Goal: Information Seeking & Learning: Learn about a topic

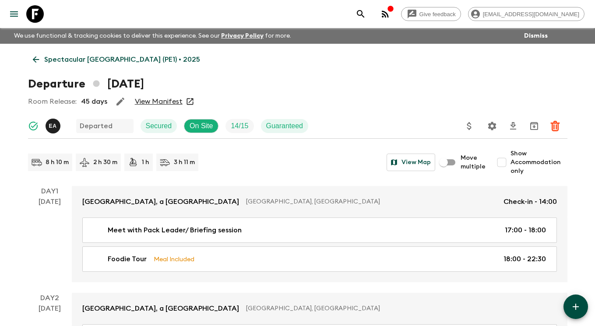
scroll to position [1436, 0]
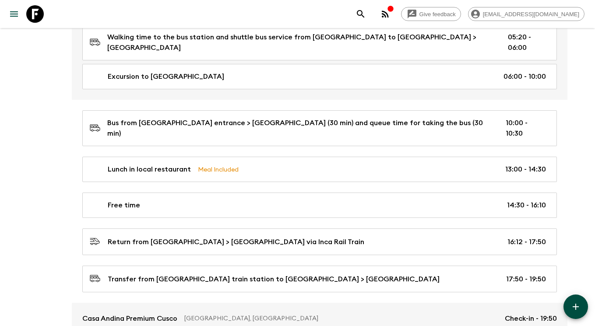
click at [39, 15] on icon at bounding box center [35, 14] width 18 height 18
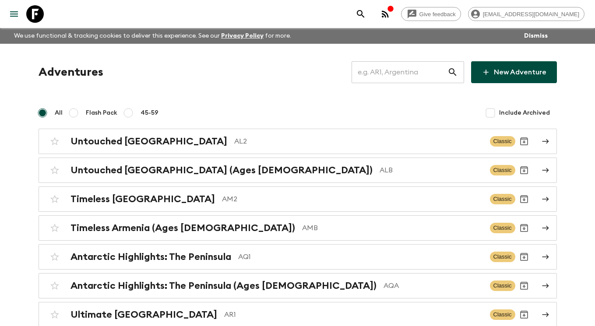
click at [413, 73] on input "text" at bounding box center [400, 72] width 96 height 25
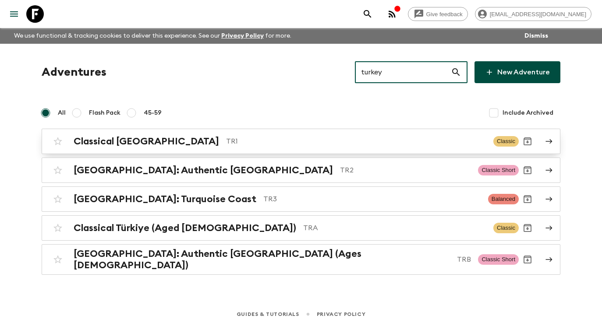
type input "turkey"
click at [316, 136] on p "TR1" at bounding box center [356, 141] width 260 height 11
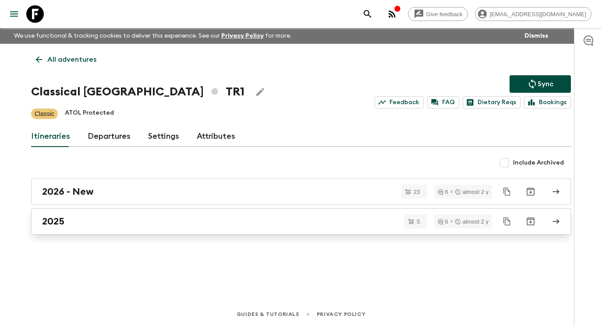
click at [317, 220] on div "2025" at bounding box center [292, 221] width 501 height 11
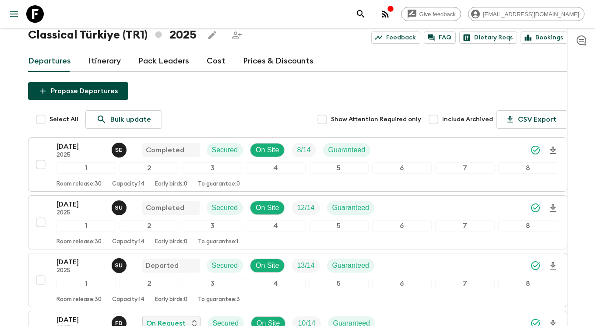
scroll to position [50, 0]
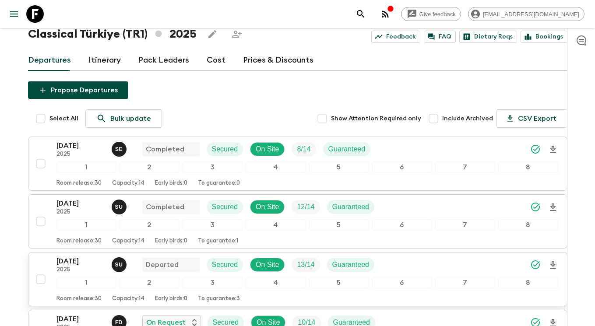
click at [73, 263] on p "[DATE]" at bounding box center [81, 261] width 48 height 11
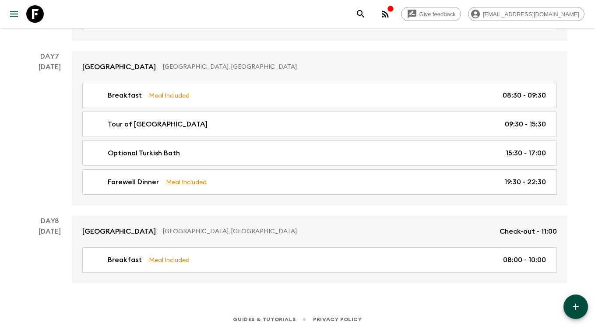
scroll to position [1730, 0]
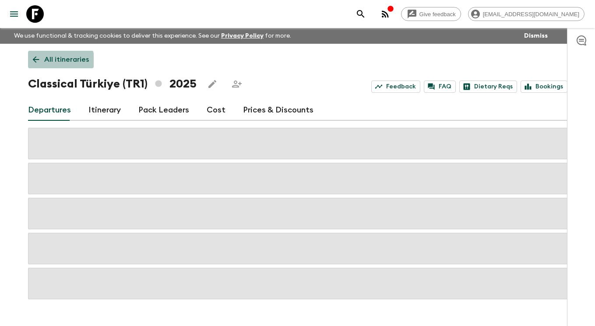
click at [59, 61] on p "All itineraries" at bounding box center [66, 59] width 45 height 11
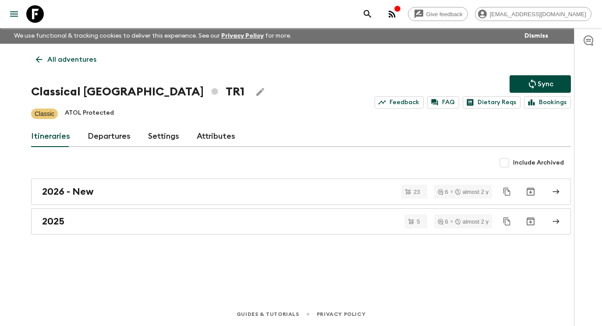
click at [50, 61] on p "All adventures" at bounding box center [71, 59] width 49 height 11
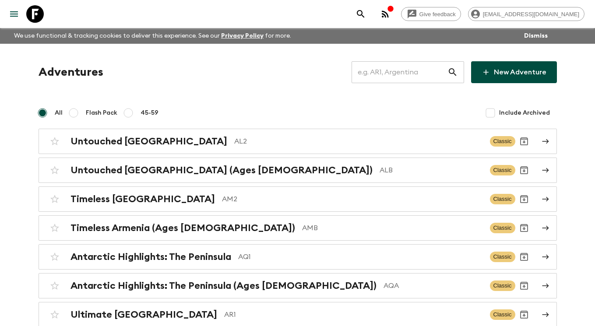
click at [389, 72] on input "text" at bounding box center [400, 72] width 96 height 25
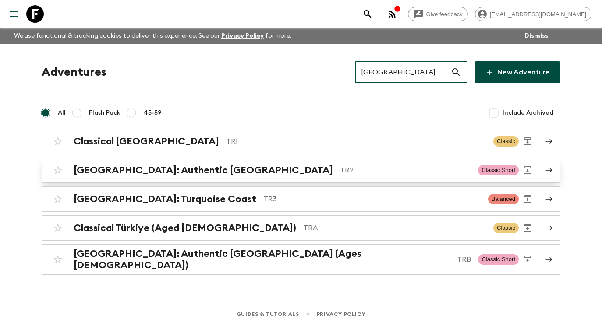
type input "[GEOGRAPHIC_DATA]"
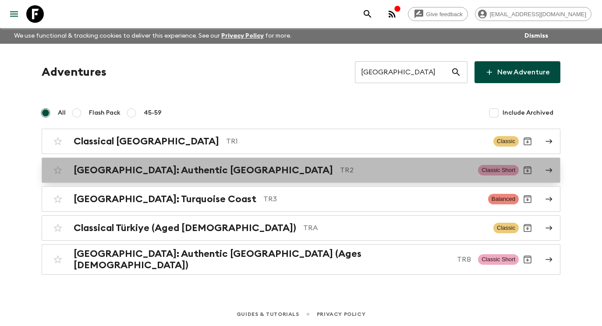
click at [408, 166] on p "TR2" at bounding box center [405, 170] width 131 height 11
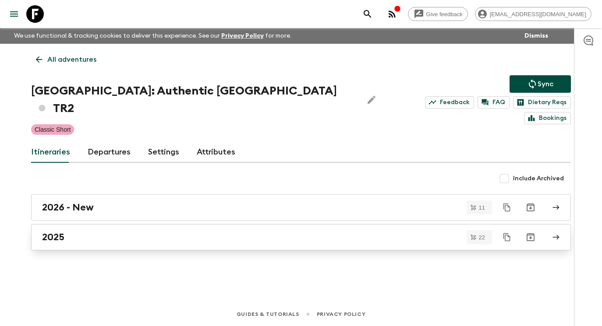
click at [350, 232] on div "2025" at bounding box center [292, 237] width 501 height 11
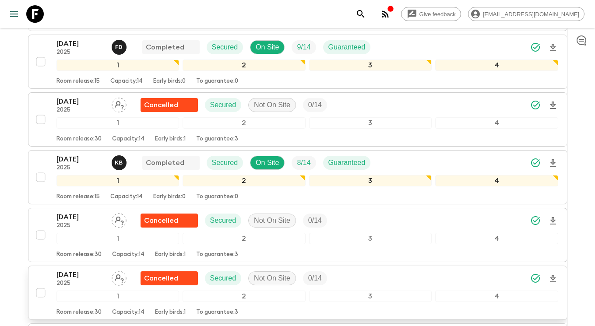
scroll to position [937, 0]
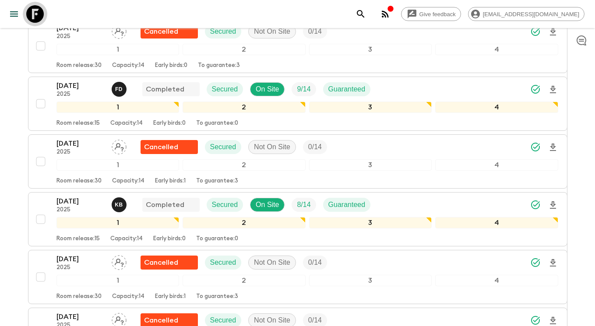
click at [38, 14] on icon at bounding box center [35, 14] width 18 height 18
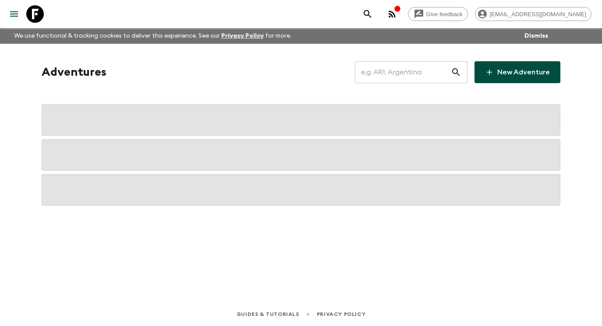
click at [424, 74] on input "text" at bounding box center [403, 72] width 96 height 25
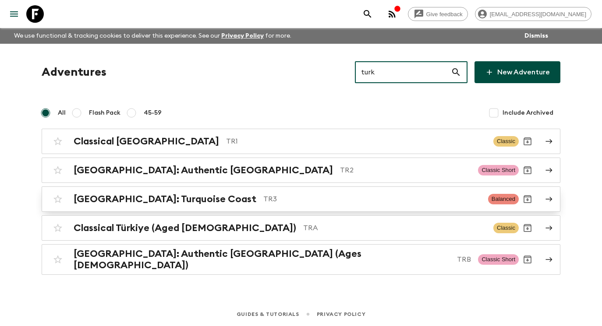
type input "turk"
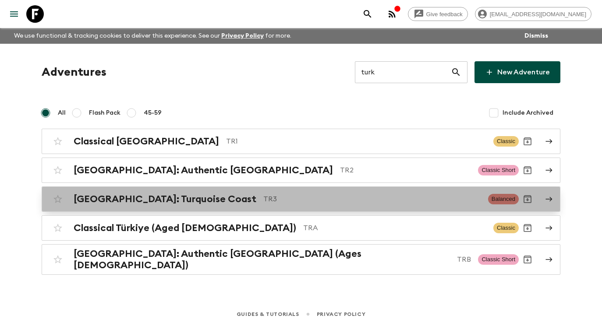
click at [549, 200] on icon at bounding box center [549, 199] width 8 height 8
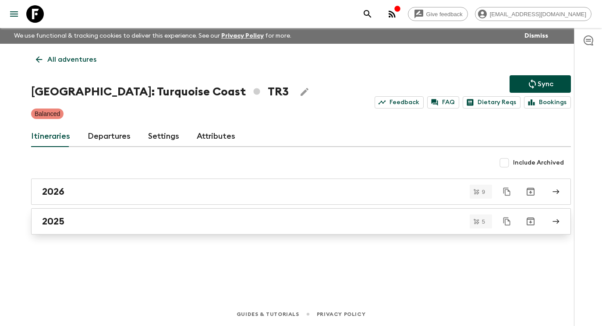
click at [213, 220] on div "2025" at bounding box center [292, 221] width 501 height 11
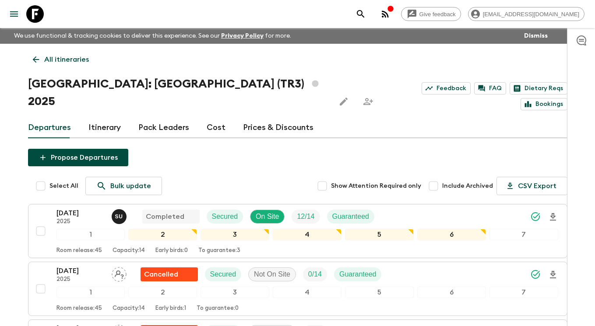
click at [32, 14] on icon at bounding box center [35, 14] width 18 height 18
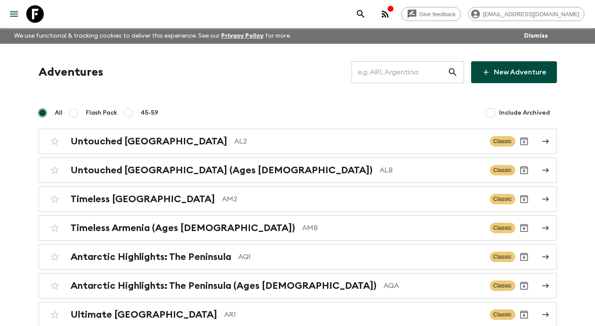
click at [407, 64] on input "text" at bounding box center [400, 72] width 96 height 25
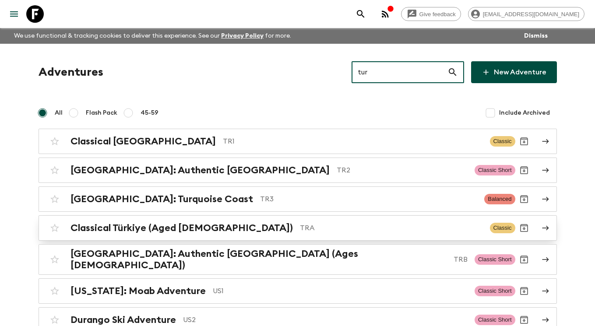
type input "tur"
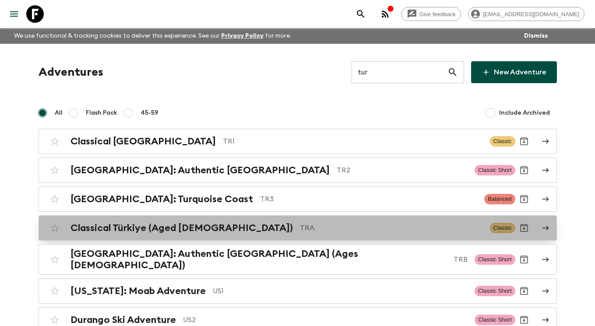
click at [306, 230] on p "TRA" at bounding box center [391, 228] width 183 height 11
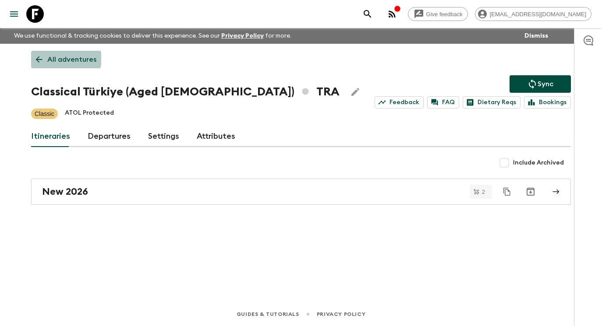
drag, startPoint x: 42, startPoint y: 54, endPoint x: 48, endPoint y: 56, distance: 6.0
click at [42, 55] on icon at bounding box center [39, 60] width 10 height 10
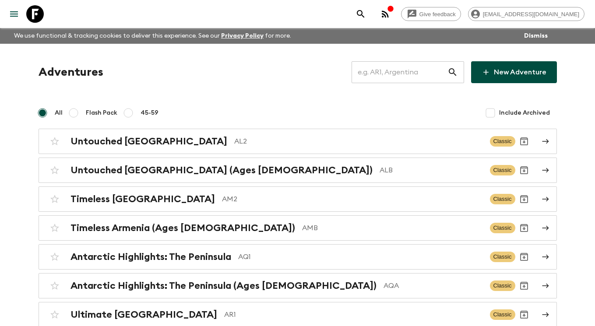
click at [381, 74] on input "text" at bounding box center [400, 72] width 96 height 25
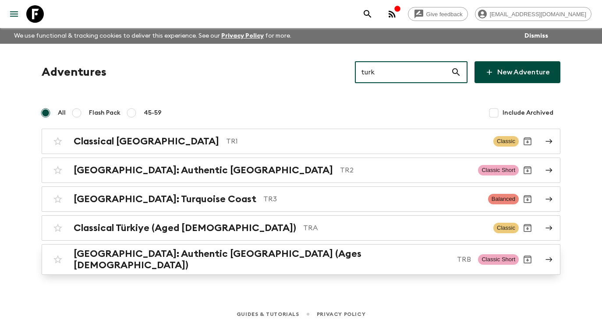
type input "turk"
click at [548, 256] on icon at bounding box center [549, 260] width 8 height 8
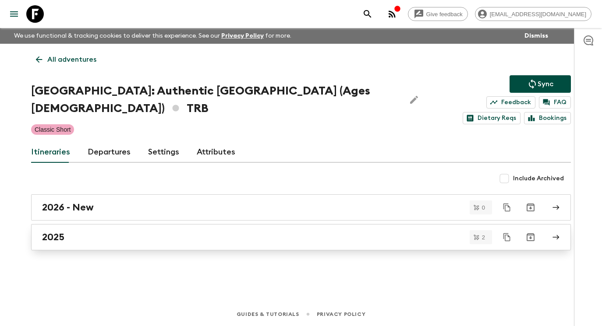
drag, startPoint x: 307, startPoint y: 236, endPoint x: 241, endPoint y: 226, distance: 67.4
click at [241, 232] on div "2025" at bounding box center [292, 237] width 501 height 11
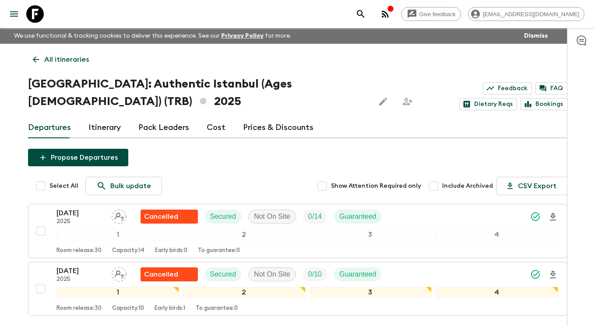
click at [34, 14] on icon at bounding box center [35, 14] width 18 height 18
